Goal: Find specific page/section: Find specific page/section

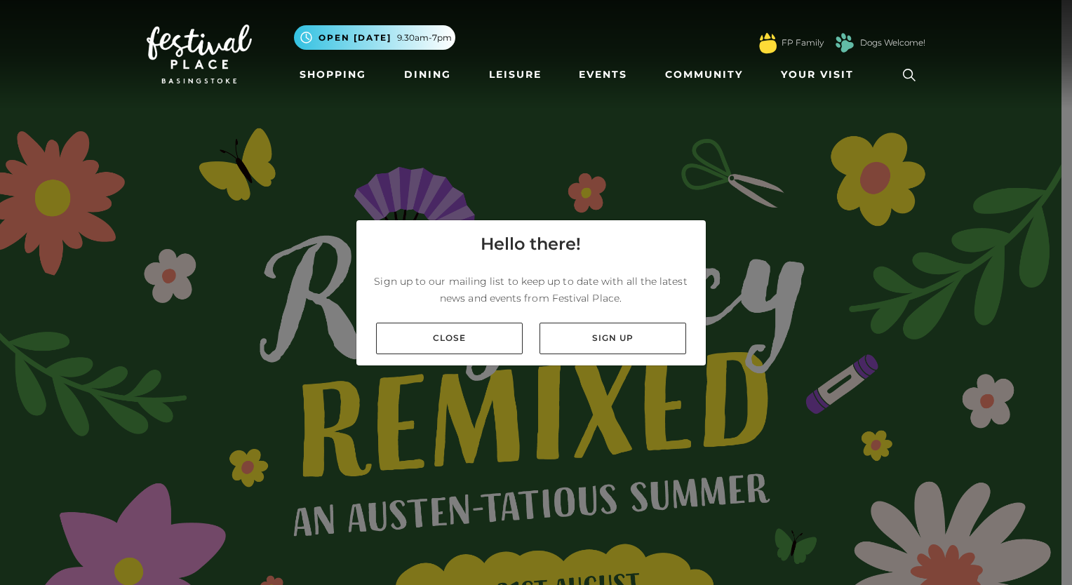
click at [471, 338] on link "Close" at bounding box center [449, 339] width 147 height 32
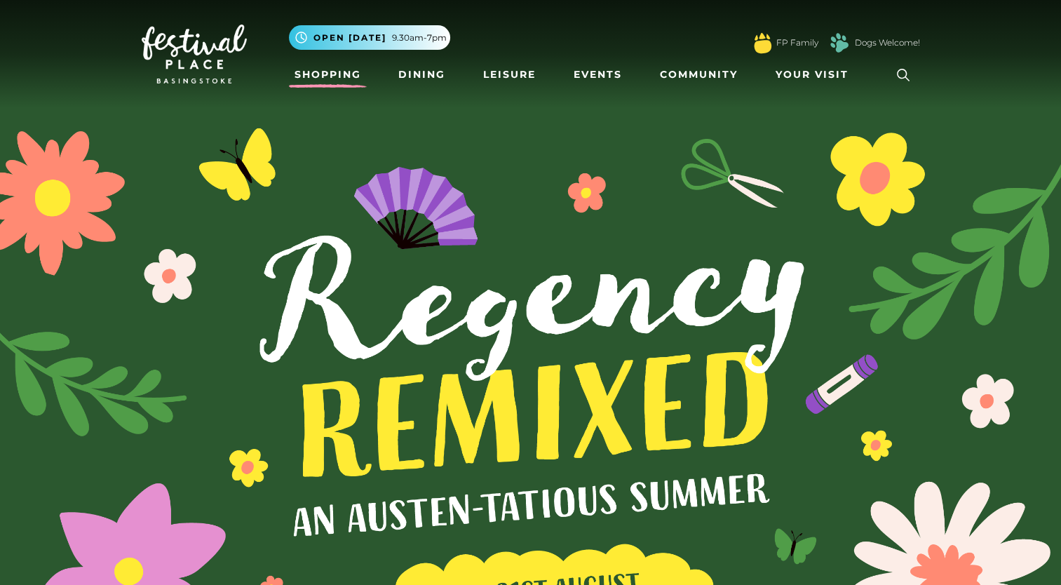
click at [340, 79] on link "Shopping" at bounding box center [328, 75] width 78 height 26
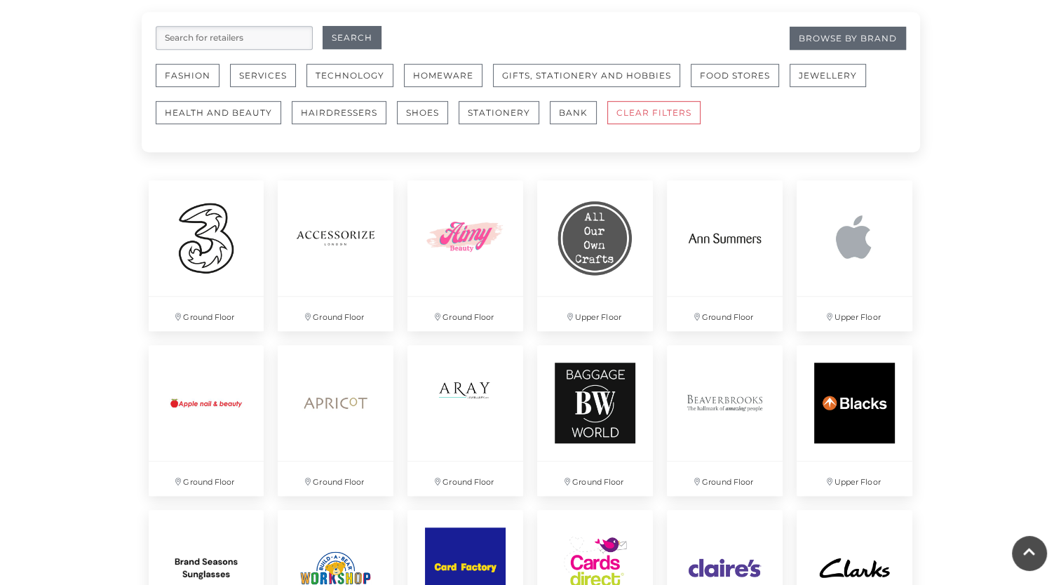
scroll to position [864, 0]
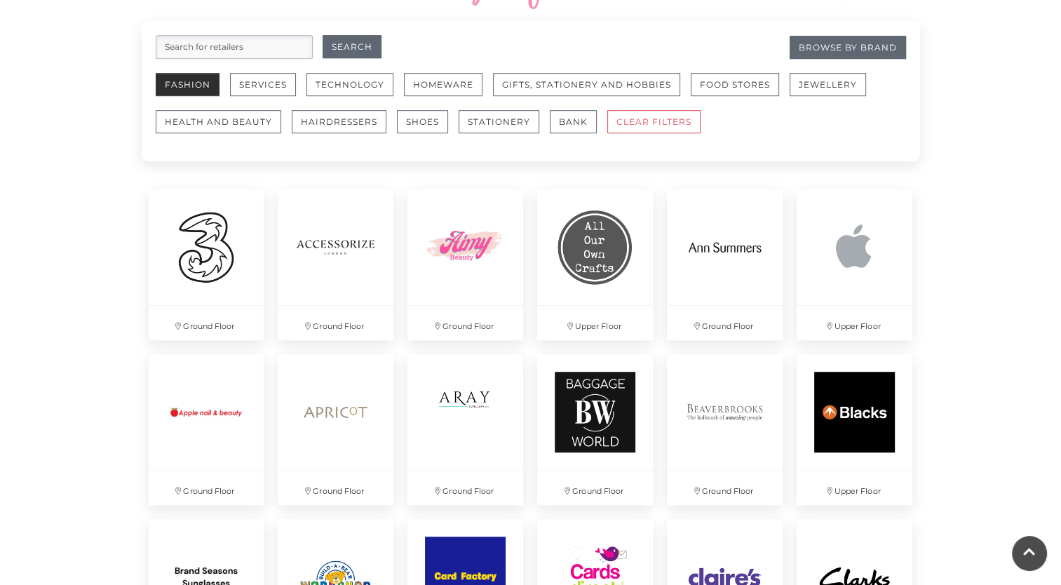
click at [203, 84] on button "Fashion" at bounding box center [188, 84] width 64 height 23
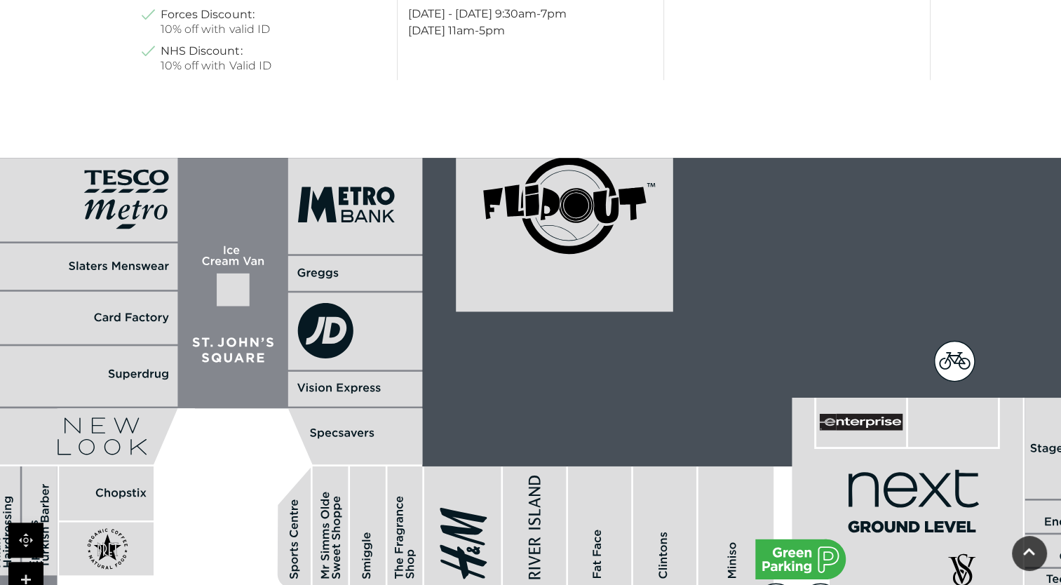
scroll to position [1105, 0]
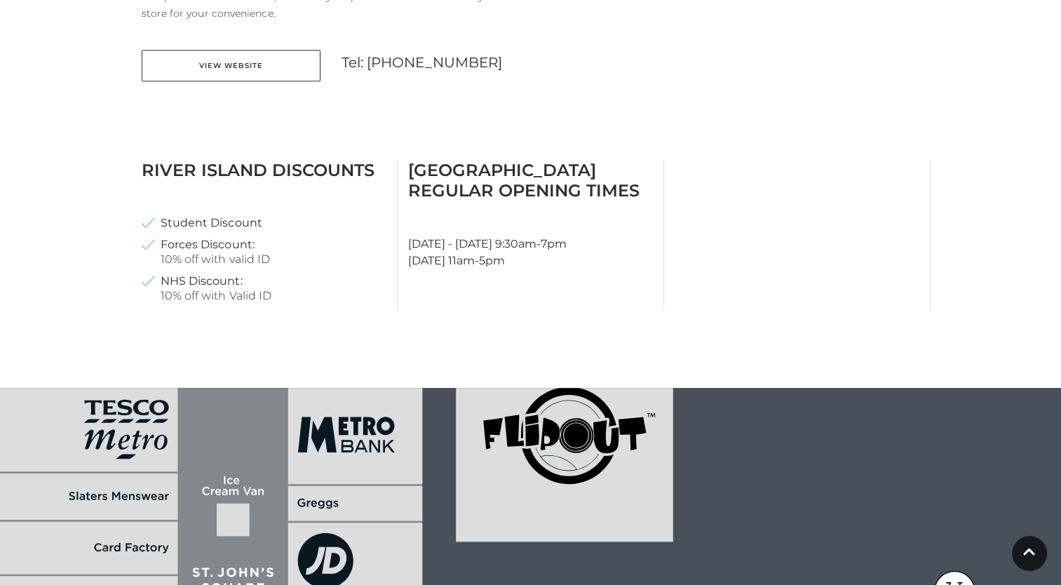
scroll to position [934, 0]
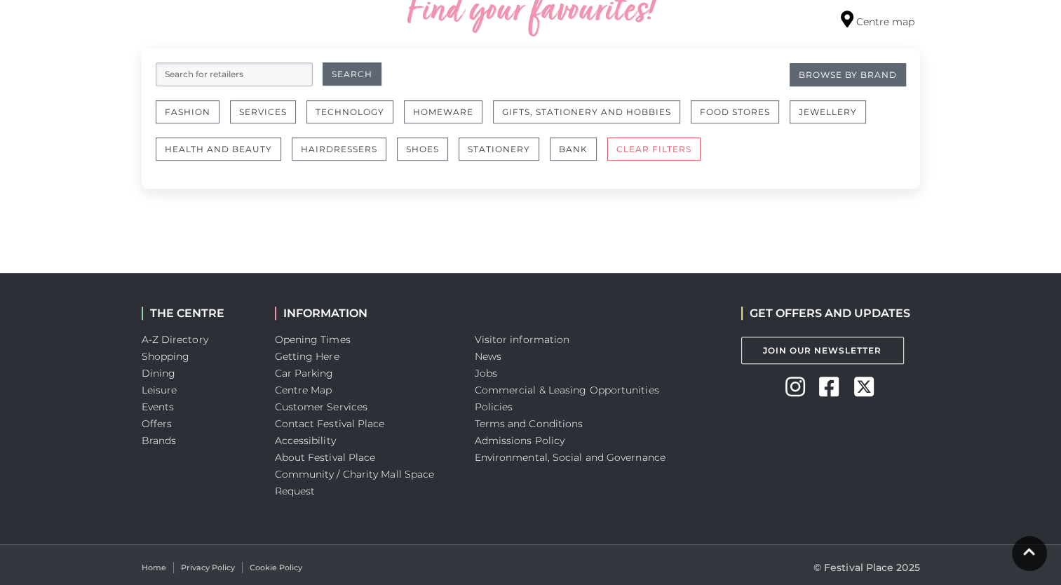
scroll to position [840, 0]
